Goal: Obtain resource: Obtain resource

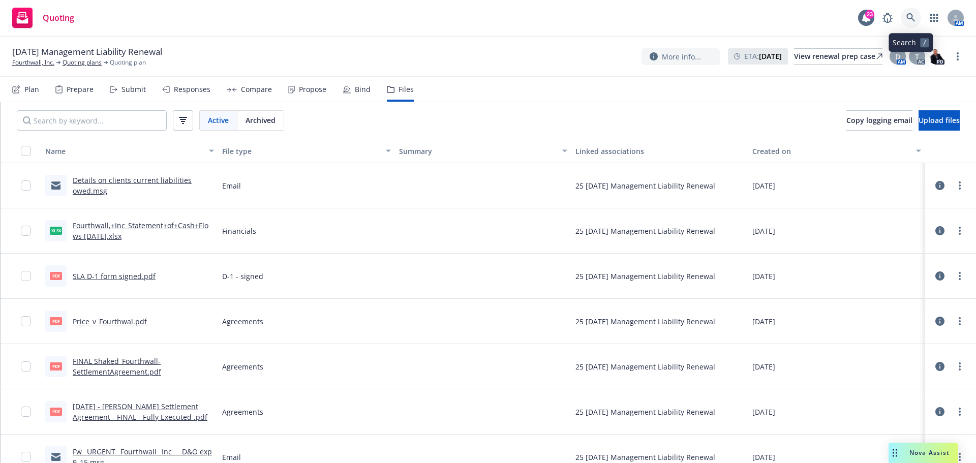
click at [910, 24] on link at bounding box center [911, 18] width 20 height 20
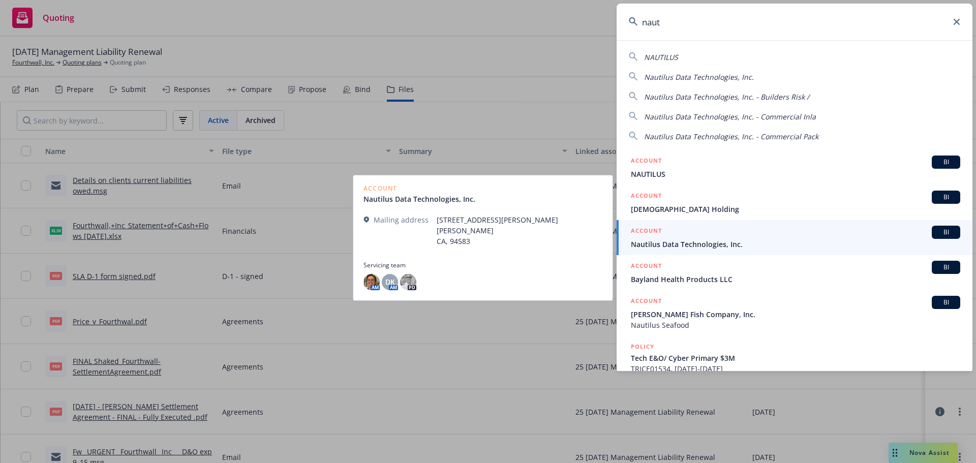
type input "naut"
click at [687, 244] on span "Nautilus Data Technologies, Inc." at bounding box center [795, 244] width 329 height 11
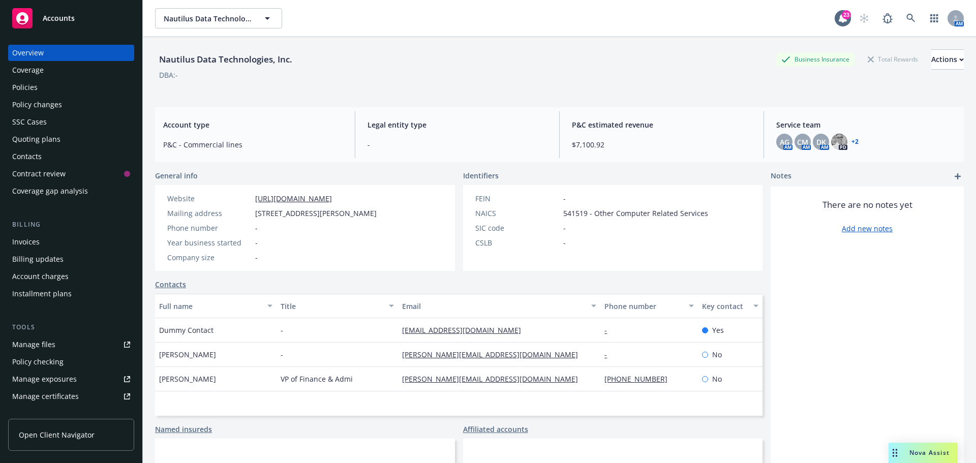
click at [27, 140] on div "Quoting plans" at bounding box center [36, 139] width 48 height 16
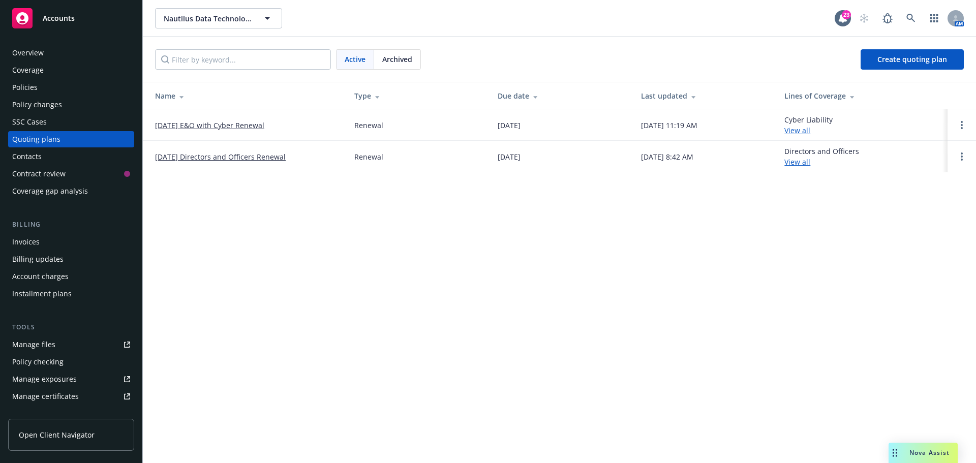
click at [219, 122] on link "[DATE] E&O with Cyber Renewal" at bounding box center [209, 125] width 109 height 11
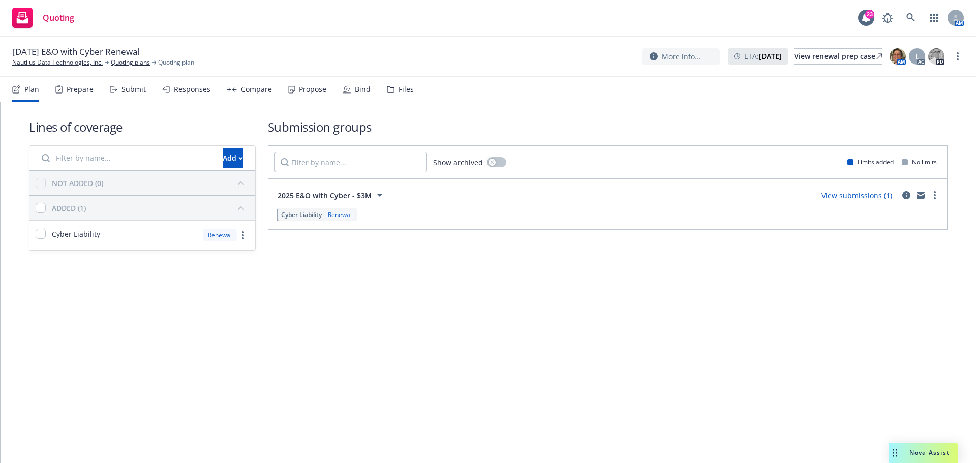
click at [398, 92] on div "Files" at bounding box center [405, 89] width 15 height 8
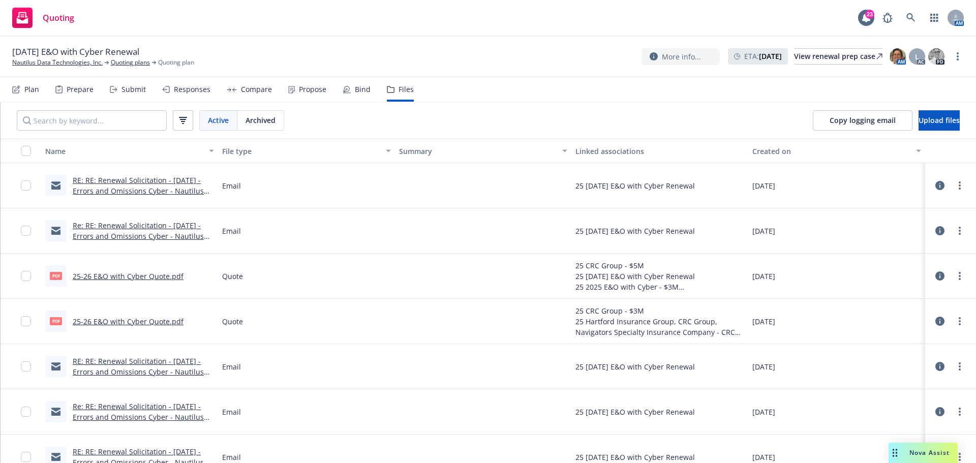
click at [136, 179] on link "RE: RE: Renewal Solicitation - [DATE] - Errors and Omissions Cyber - Nautilus D…" at bounding box center [138, 196] width 131 height 42
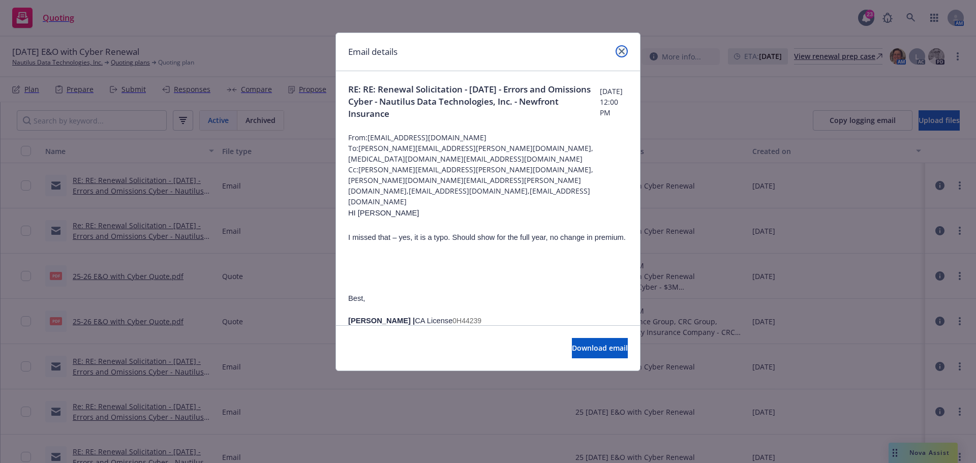
click at [625, 51] on link "close" at bounding box center [621, 51] width 12 height 12
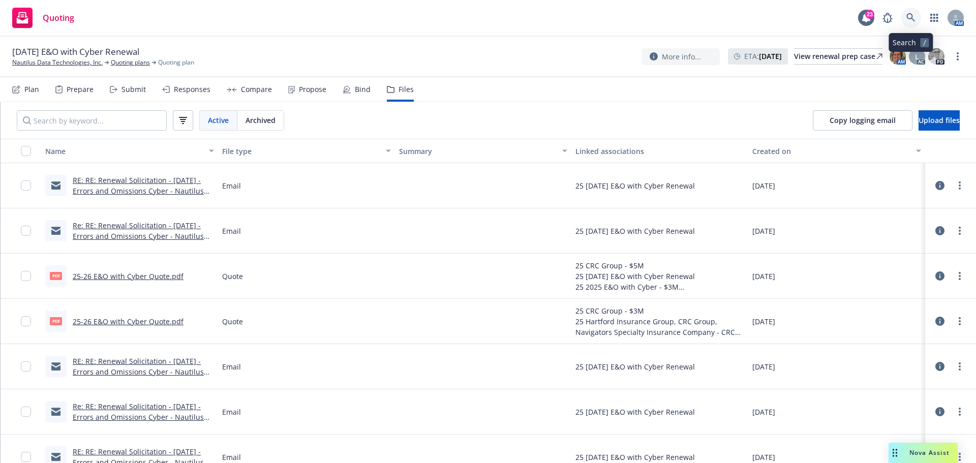
click at [911, 20] on icon at bounding box center [910, 17] width 9 height 9
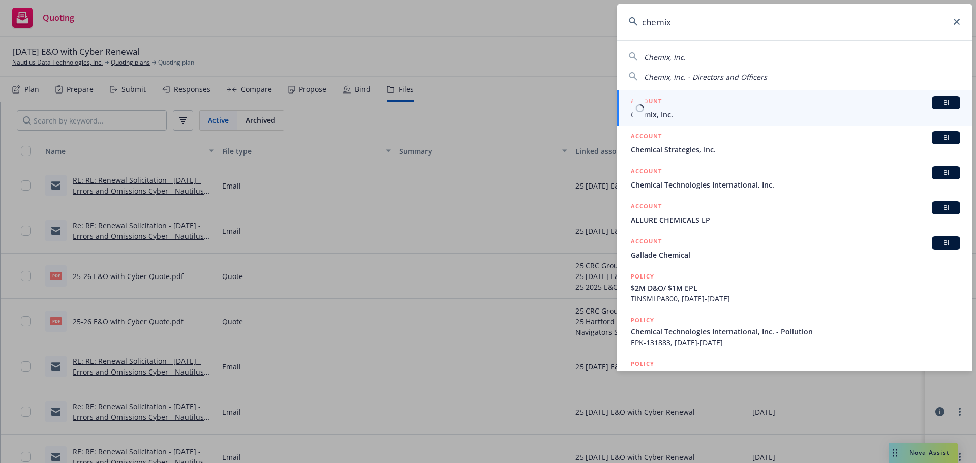
type input "chemix"
click at [651, 109] on div "ACCOUNT BI" at bounding box center [795, 102] width 329 height 13
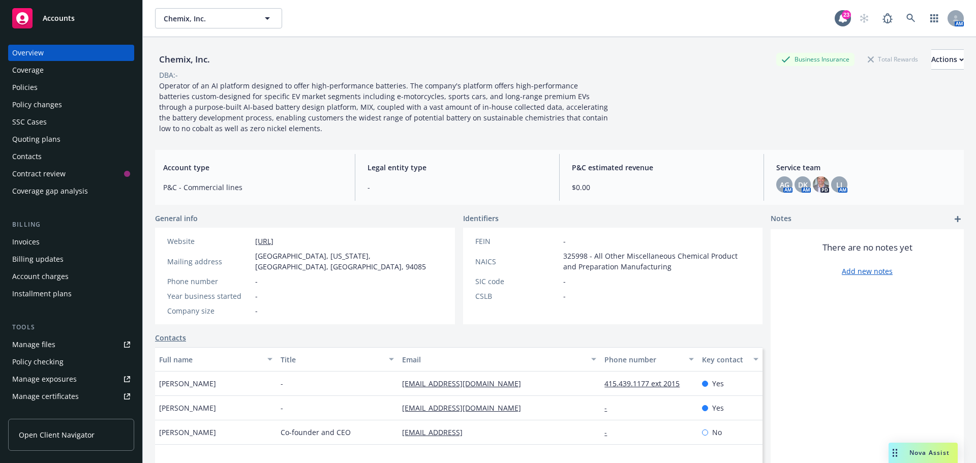
click at [37, 87] on div "Policies" at bounding box center [71, 87] width 118 height 16
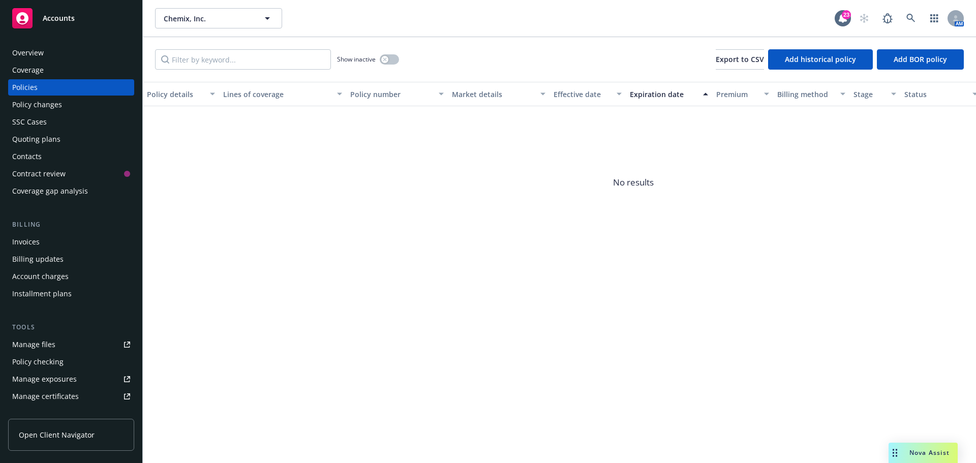
click at [28, 69] on div "Coverage" at bounding box center [28, 70] width 32 height 16
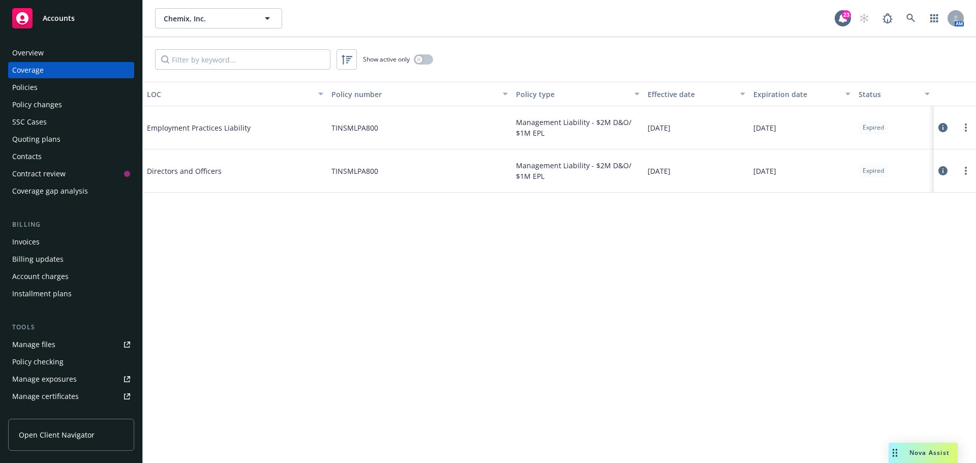
click at [199, 171] on span "Directors and Officers" at bounding box center [223, 171] width 152 height 11
click at [43, 345] on div "Manage files" at bounding box center [33, 344] width 43 height 16
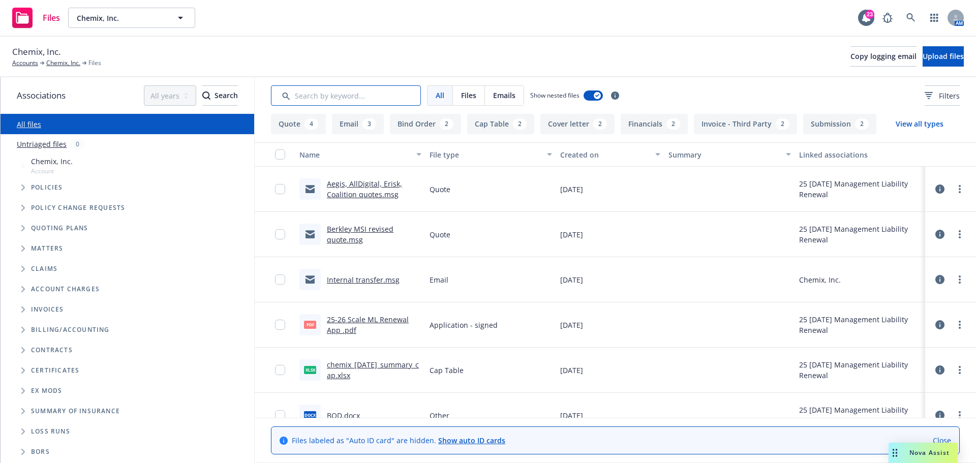
click at [334, 95] on input "Search by keyword..." at bounding box center [346, 95] width 150 height 20
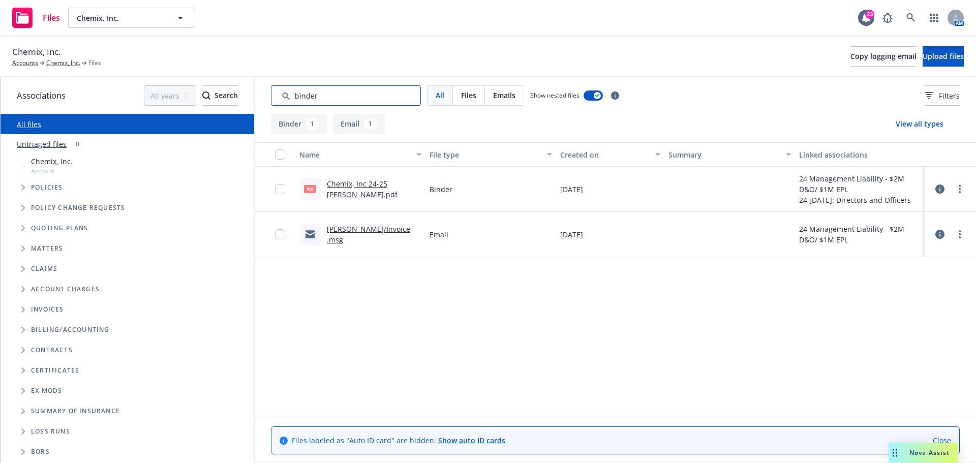
type input "binder"
click at [353, 183] on link "Chemix, Inc 24-25 ML Binder.pdf" at bounding box center [362, 189] width 71 height 20
